Goal: Check status

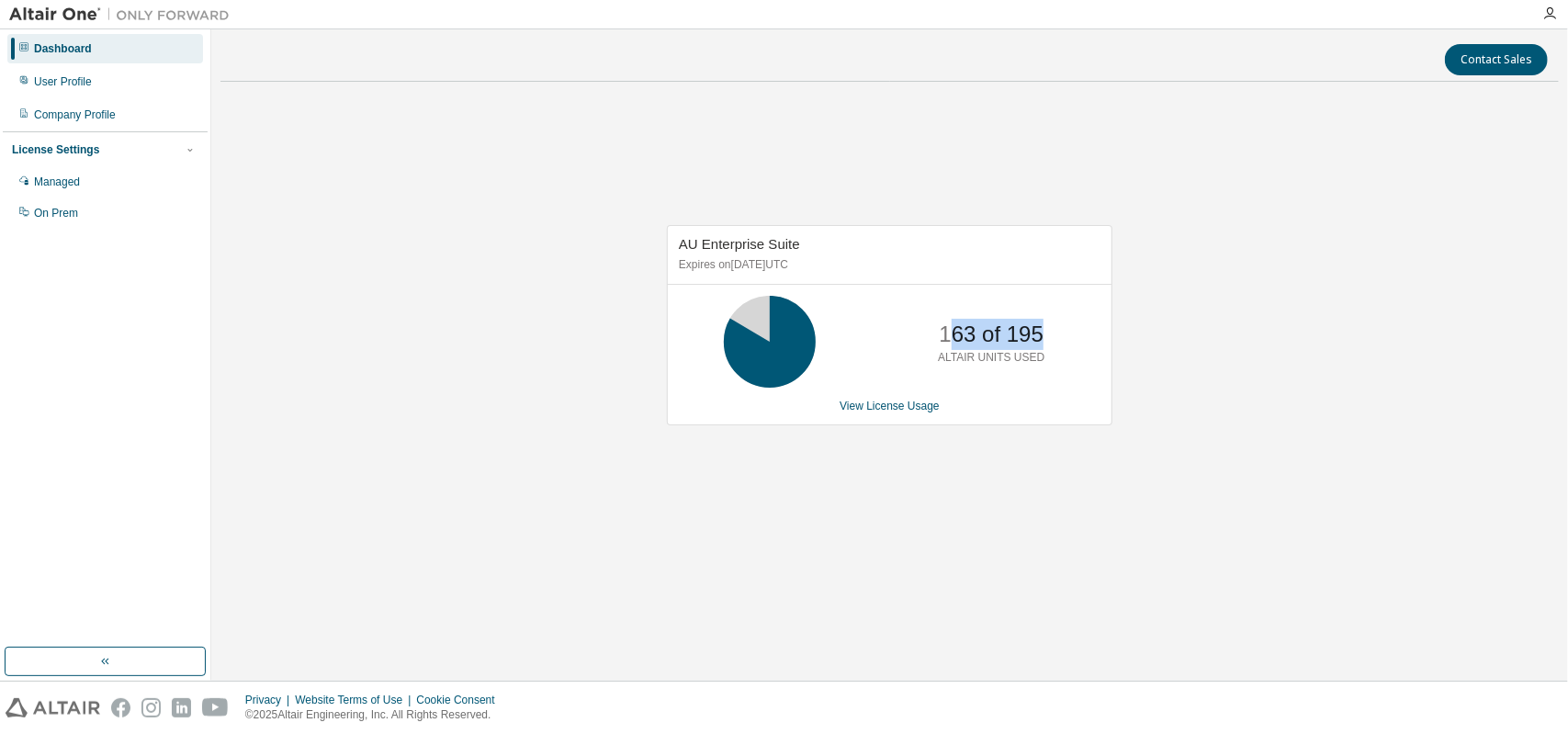
drag, startPoint x: 954, startPoint y: 327, endPoint x: 1144, endPoint y: 336, distance: 190.2
click at [1164, 328] on div "AU Enterprise Suite Expires on September 29, 2025 UTC 163 of 195 ALTAIR UNITS U…" at bounding box center [889, 334] width 1338 height 477
click at [1037, 335] on p "163 of 195" at bounding box center [991, 333] width 104 height 31
